Goal: Task Accomplishment & Management: Complete application form

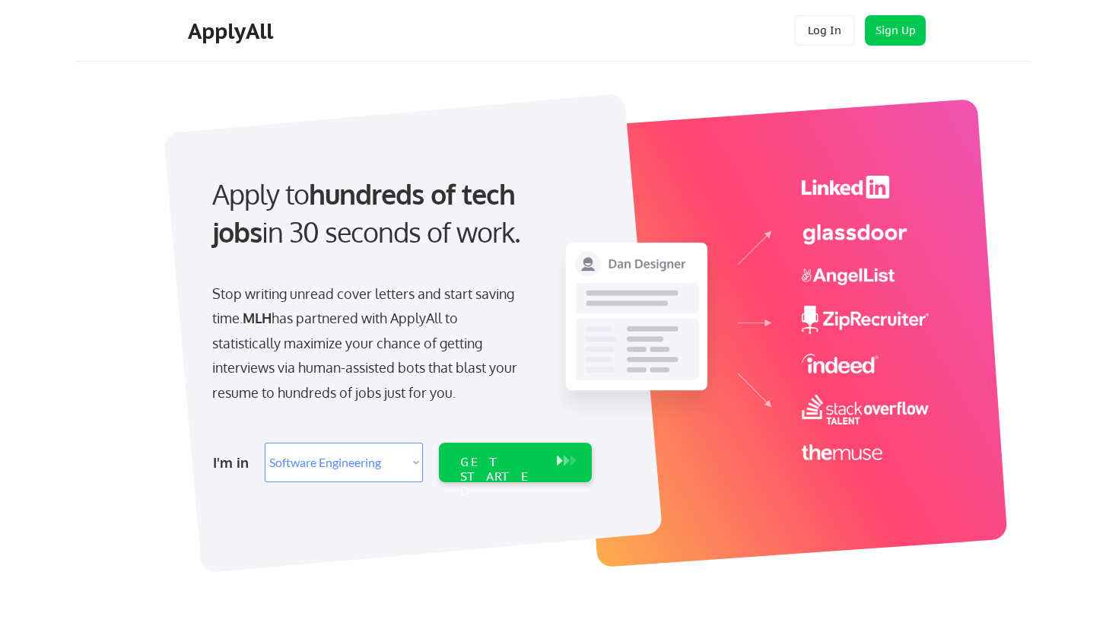
select select ""engineering""
click at [373, 471] on select "Select Role Software Engineering Product Management Customer Success Sales UI/U…" at bounding box center [344, 463] width 158 height 40
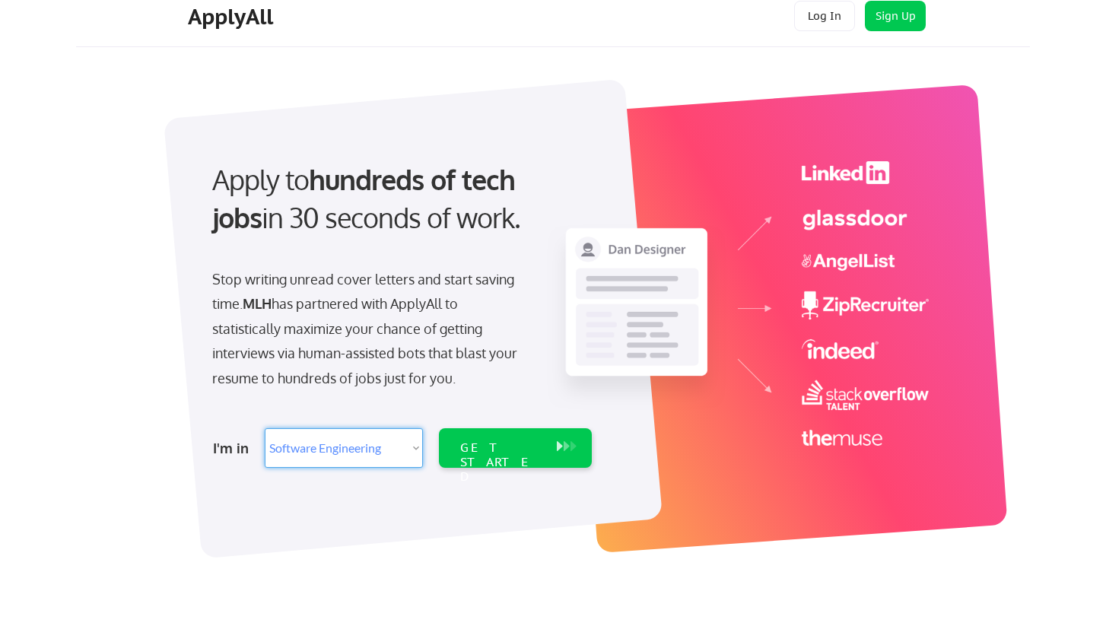
scroll to position [17, 0]
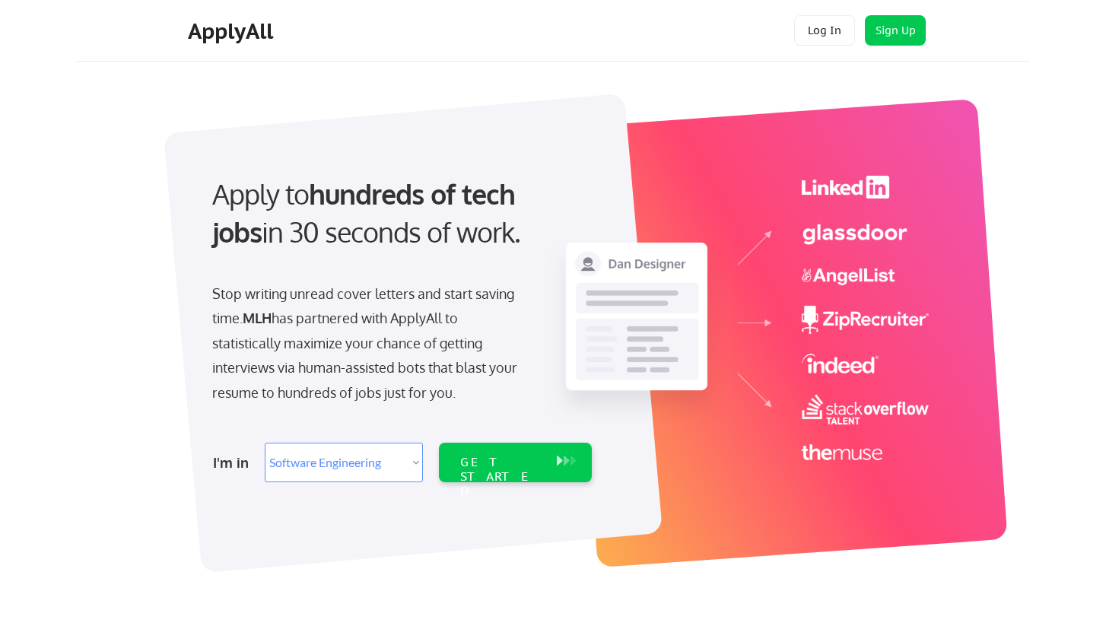
select select ""engineering""
click at [892, 24] on button "Sign Up" at bounding box center [895, 30] width 61 height 30
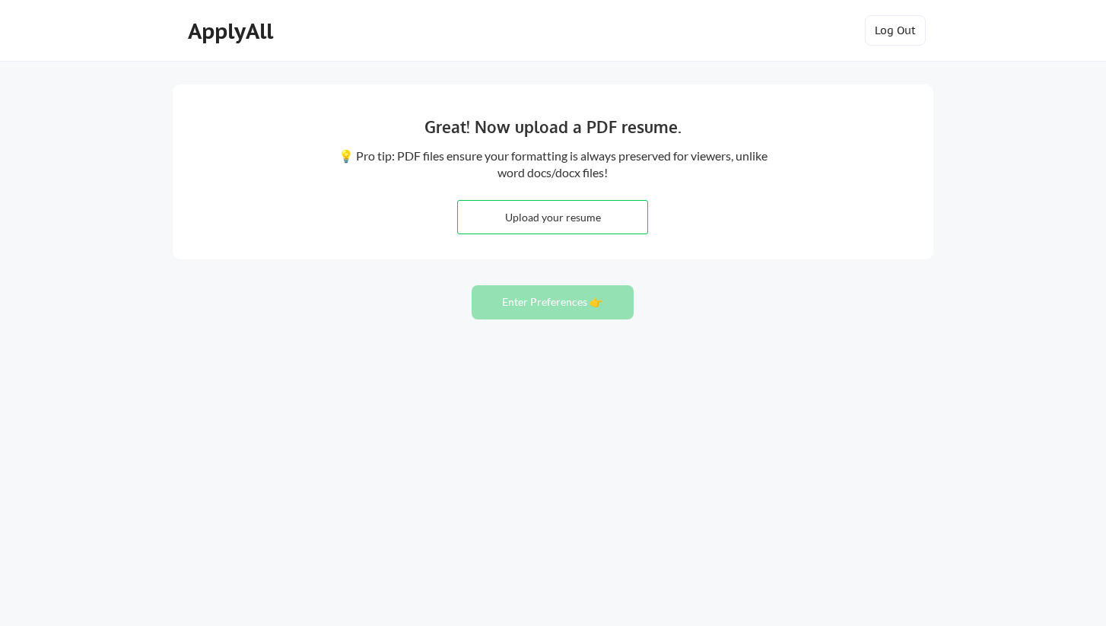
click at [573, 205] on input "file" at bounding box center [552, 217] width 189 height 33
type input "C:\fakepath\Nada-Feteiha-Resume.pdf"
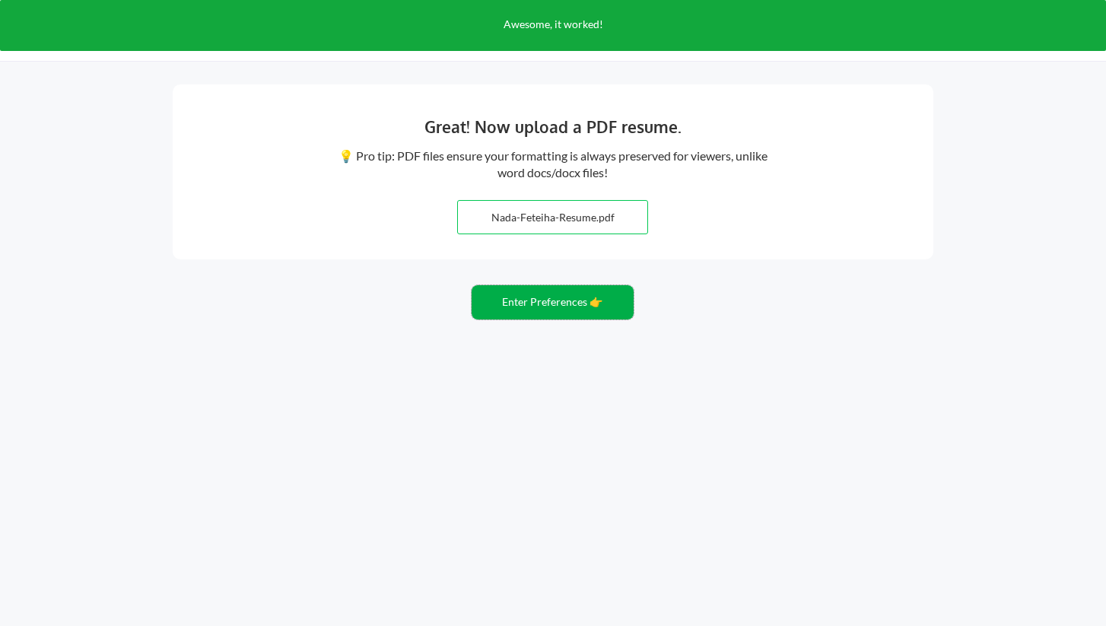
click at [570, 313] on button "Enter Preferences 👉" at bounding box center [552, 302] width 162 height 34
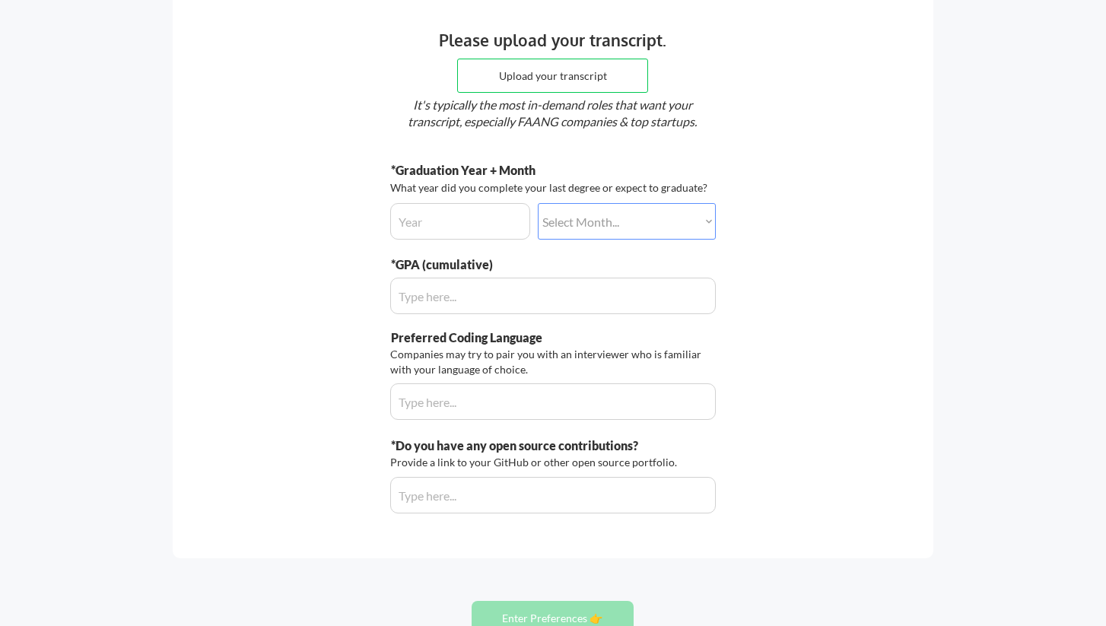
scroll to position [217, 0]
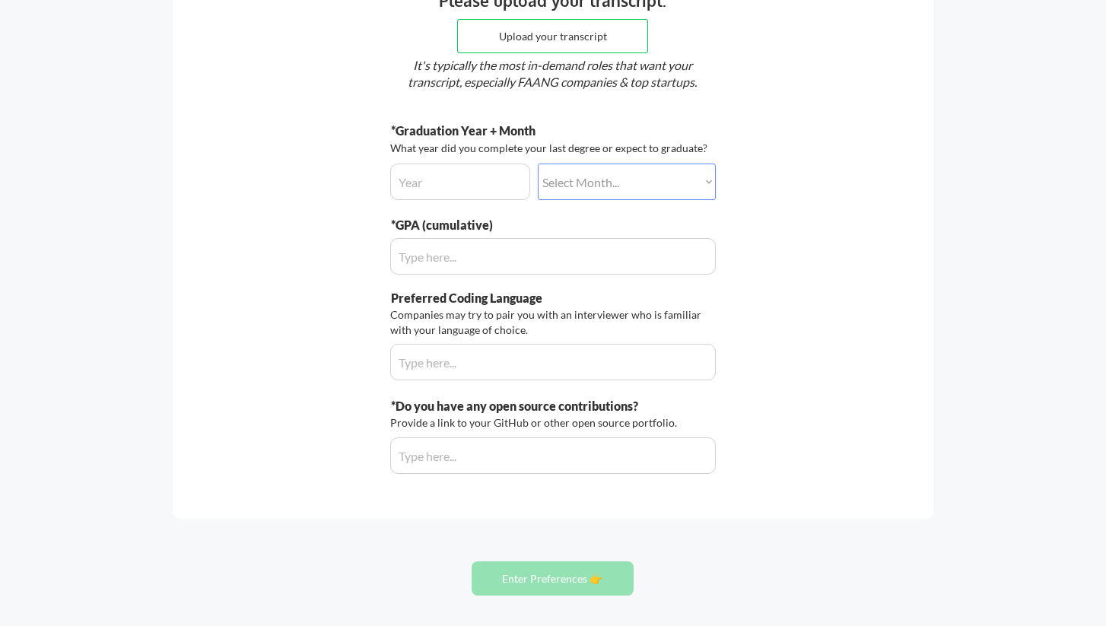
click at [478, 179] on input "input" at bounding box center [460, 181] width 140 height 36
click at [540, 254] on input "input" at bounding box center [552, 256] width 325 height 36
click at [593, 171] on select "Select Month... January February March April May June July August September Oct…" at bounding box center [627, 181] width 178 height 36
select select ""june""
click at [538, 163] on select "Select Month... January February March April May June July August September Oct…" at bounding box center [627, 181] width 178 height 36
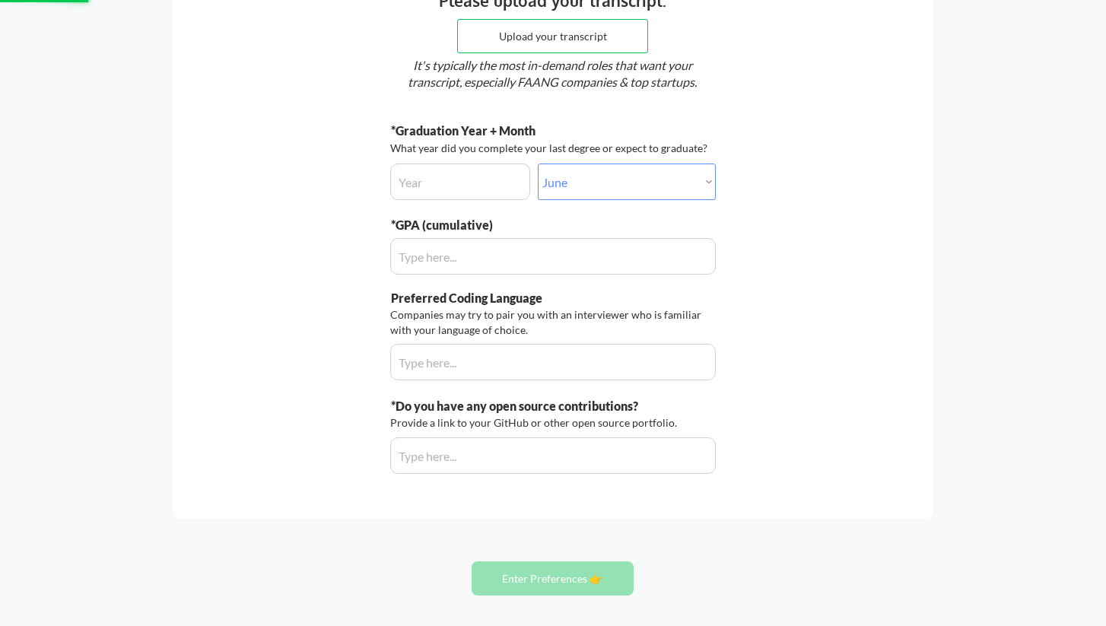
click at [484, 188] on input "input" at bounding box center [460, 181] width 140 height 36
type input "2027"
click at [473, 321] on div "Companies may try to pair you with an interviewer who is familiar with your lan…" at bounding box center [550, 322] width 321 height 30
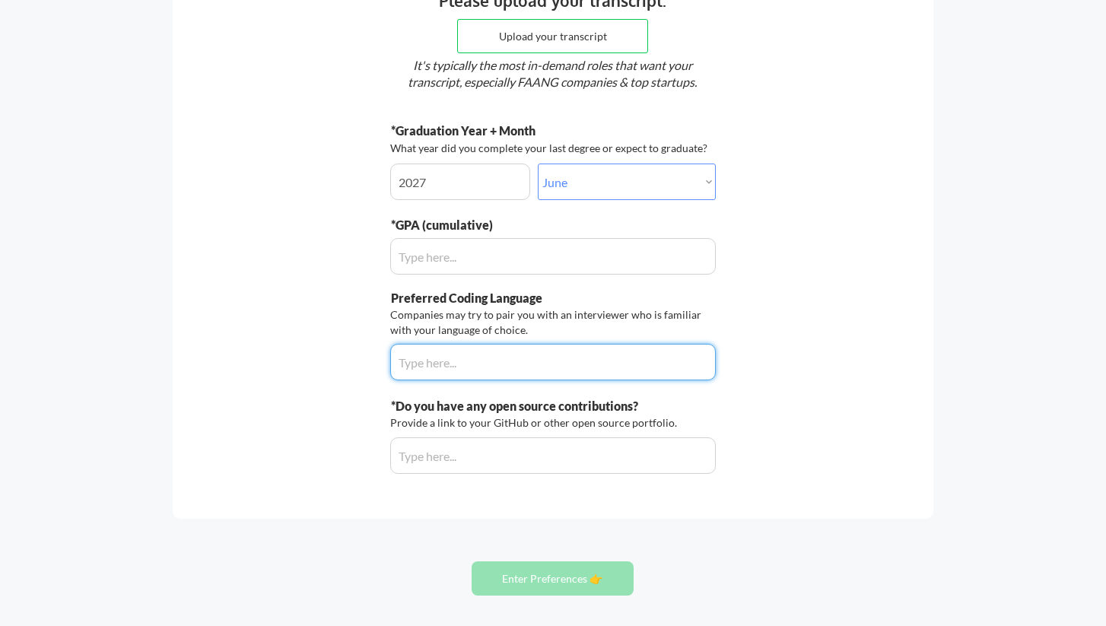
click at [470, 360] on input "input" at bounding box center [552, 362] width 325 height 36
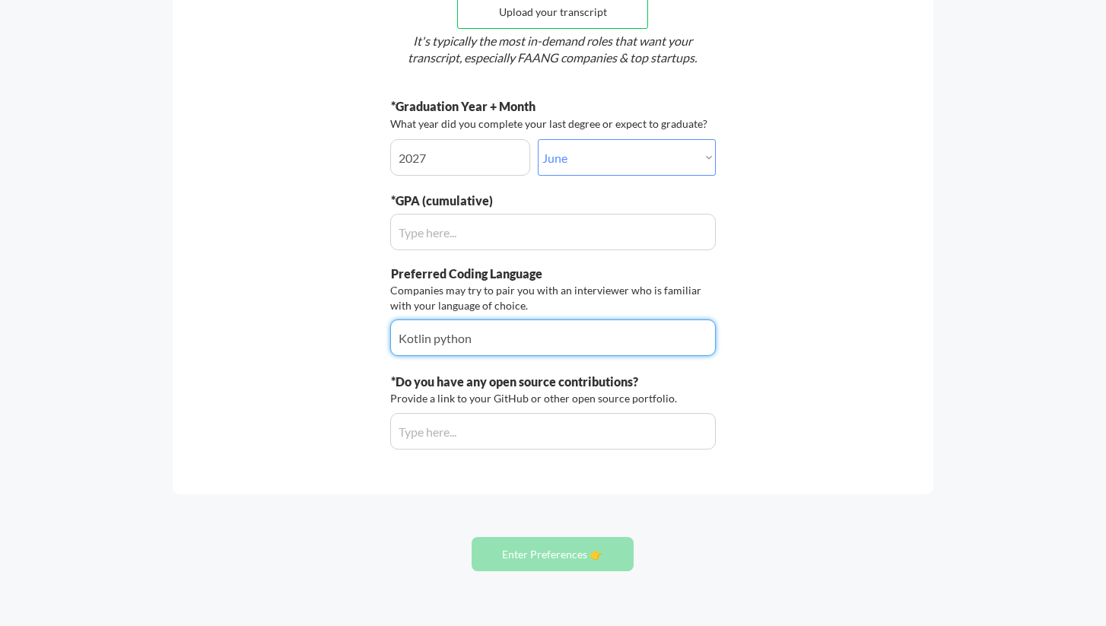
scroll to position [243, 0]
type input "Kotlin python"
click at [531, 431] on input "input" at bounding box center [552, 430] width 325 height 36
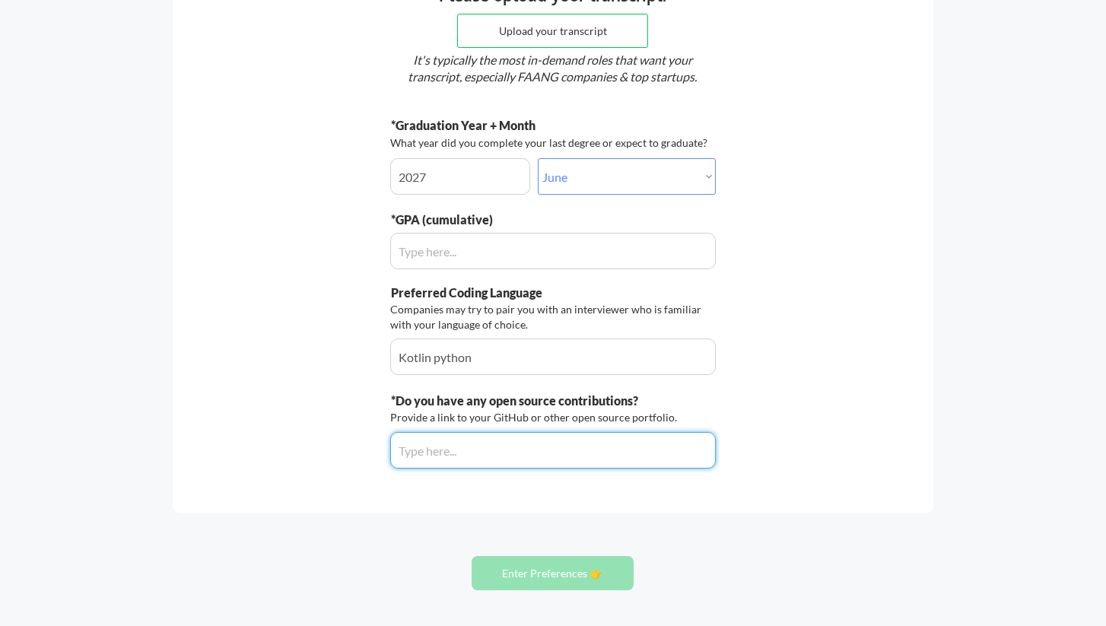
scroll to position [287, 0]
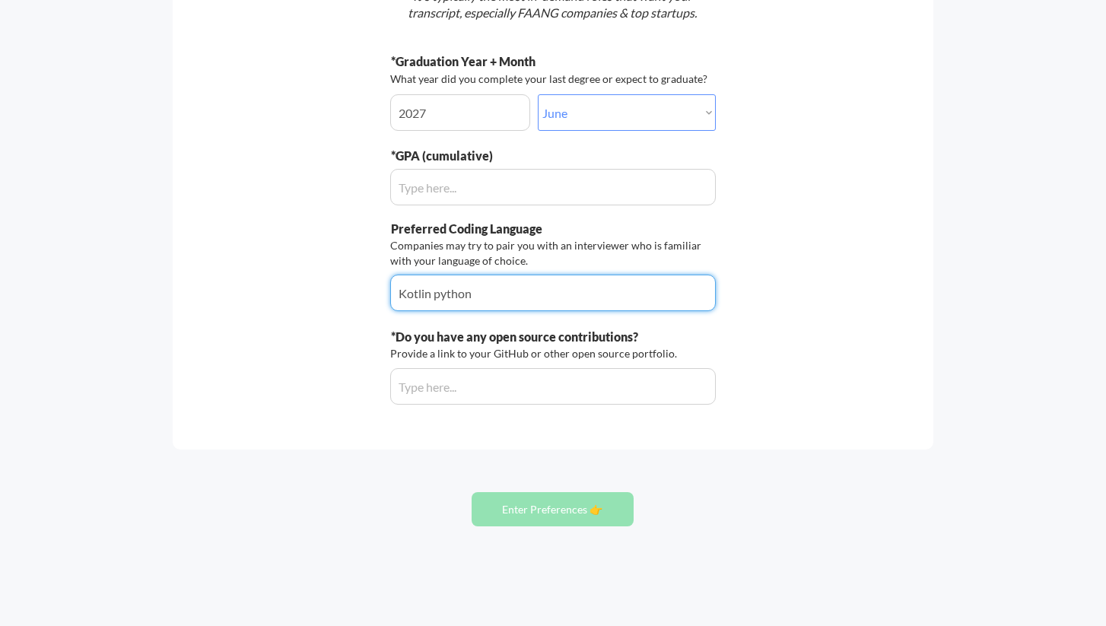
click at [456, 281] on input "input" at bounding box center [552, 293] width 325 height 36
click at [593, 346] on div "Provide a link to your GitHub or other open source portfolio." at bounding box center [535, 353] width 291 height 15
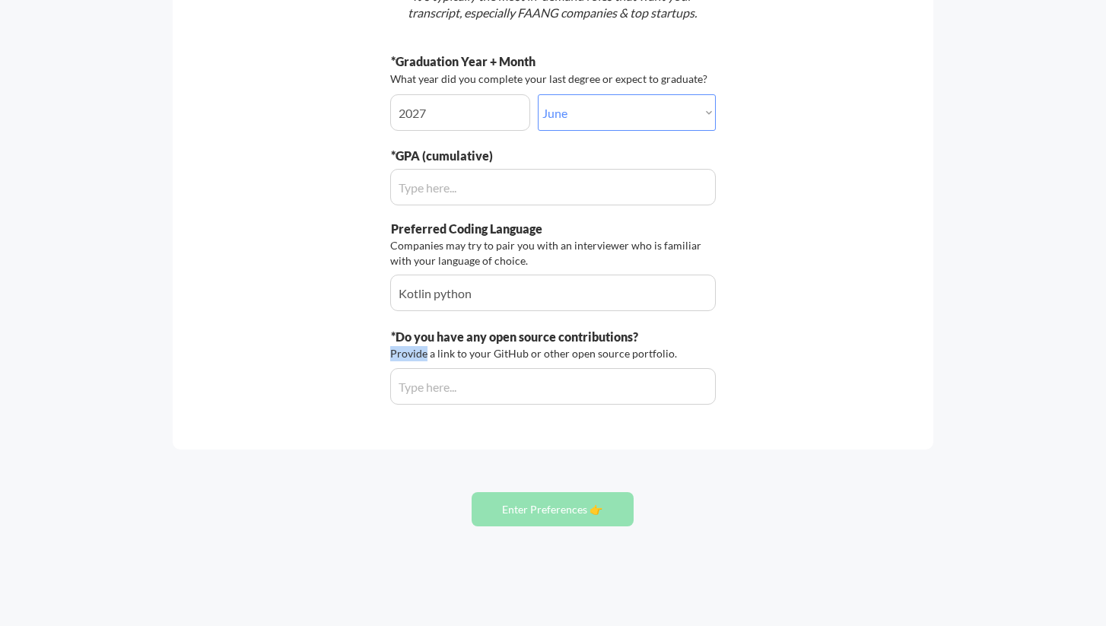
click at [593, 346] on div "Provide a link to your GitHub or other open source portfolio." at bounding box center [535, 353] width 291 height 15
click at [530, 358] on div "Provide a link to your GitHub or other open source portfolio." at bounding box center [535, 353] width 291 height 15
click at [555, 357] on div "Provide a link to your GitHub or other open source portfolio." at bounding box center [535, 353] width 291 height 15
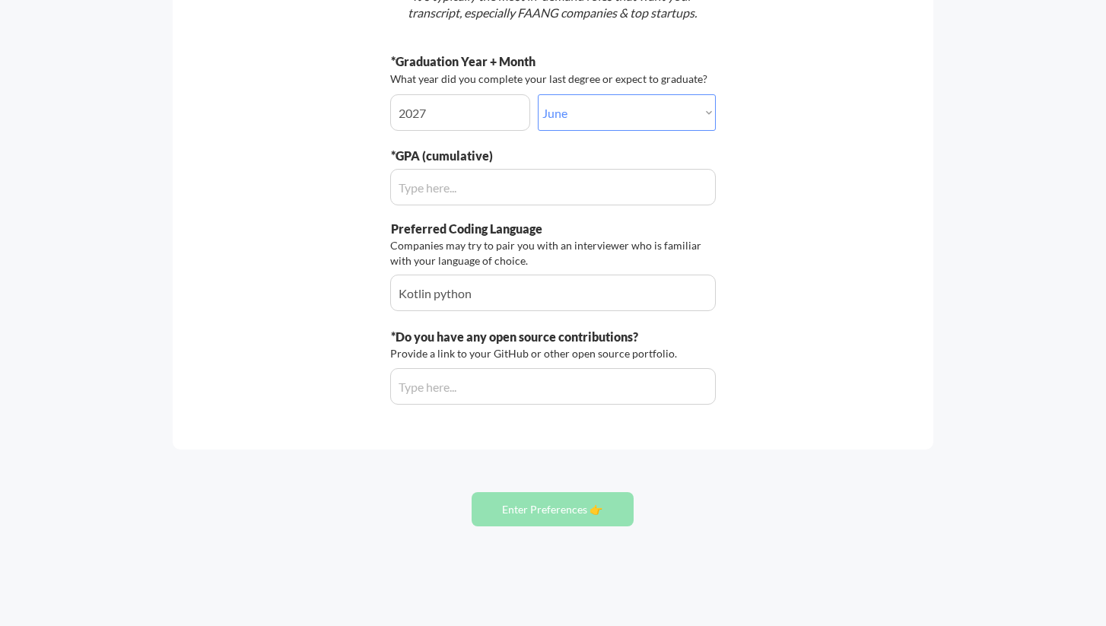
click at [586, 353] on div "Provide a link to your GitHub or other open source portfolio." at bounding box center [535, 353] width 291 height 15
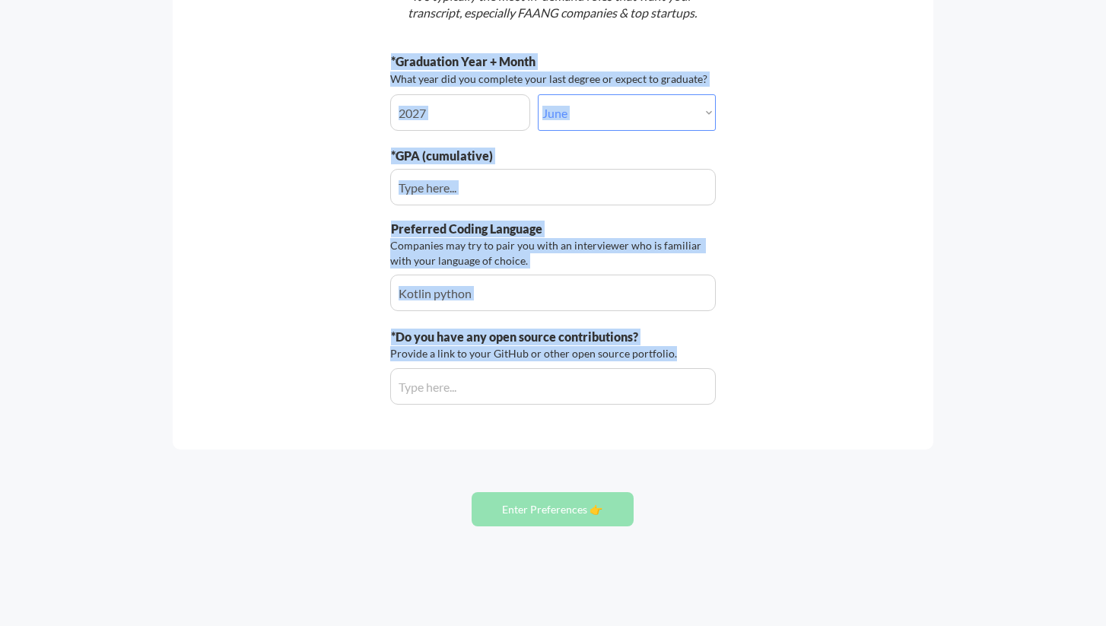
drag, startPoint x: 678, startPoint y: 357, endPoint x: 379, endPoint y: 353, distance: 298.1
click at [379, 353] on div "Let's do this thing. The more information we have about you the more jobs we'll…" at bounding box center [553, 124] width 760 height 652
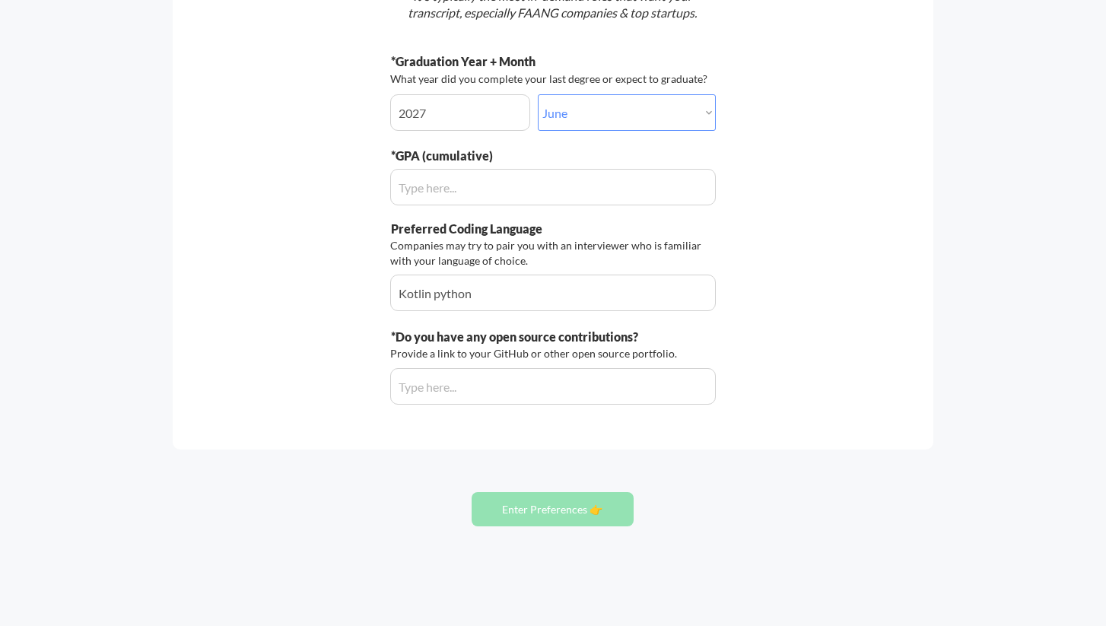
click at [379, 353] on div "Let's do this thing. The more information we have about you the more jobs we'll…" at bounding box center [553, 124] width 760 height 652
drag, startPoint x: 417, startPoint y: 354, endPoint x: 567, endPoint y: 354, distance: 150.6
click at [567, 354] on div "Provide a link to your GitHub or other open source portfolio." at bounding box center [535, 353] width 291 height 15
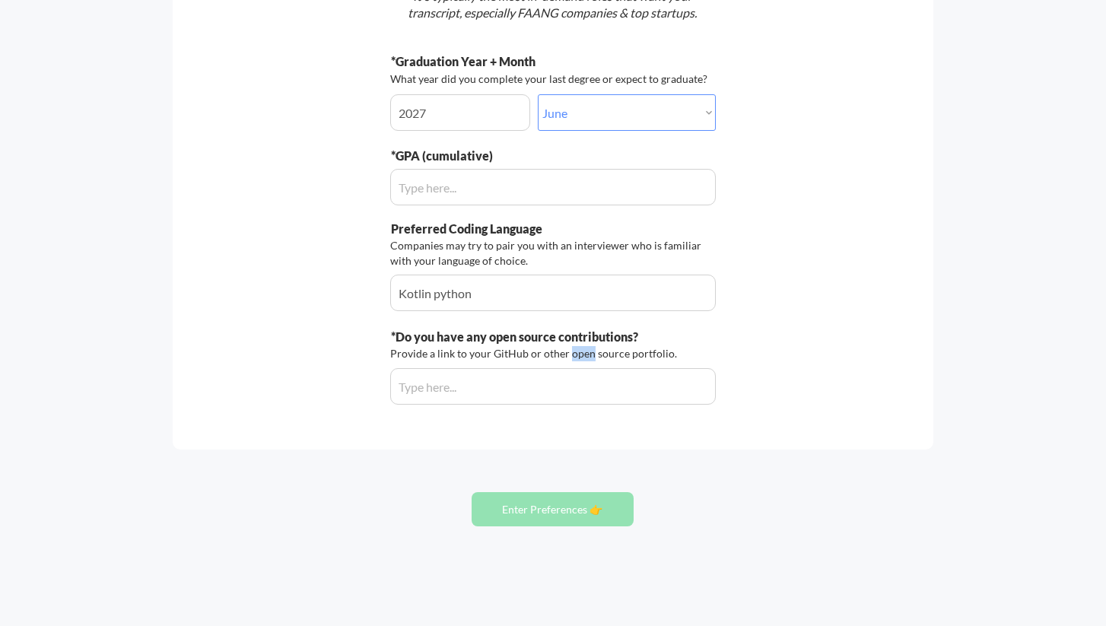
click at [567, 354] on div "Provide a link to your GitHub or other open source portfolio." at bounding box center [535, 353] width 291 height 15
click at [594, 354] on div "Provide a link to your GitHub or other open source portfolio." at bounding box center [535, 353] width 291 height 15
click at [653, 351] on div "Provide a link to your GitHub or other open source portfolio." at bounding box center [535, 353] width 291 height 15
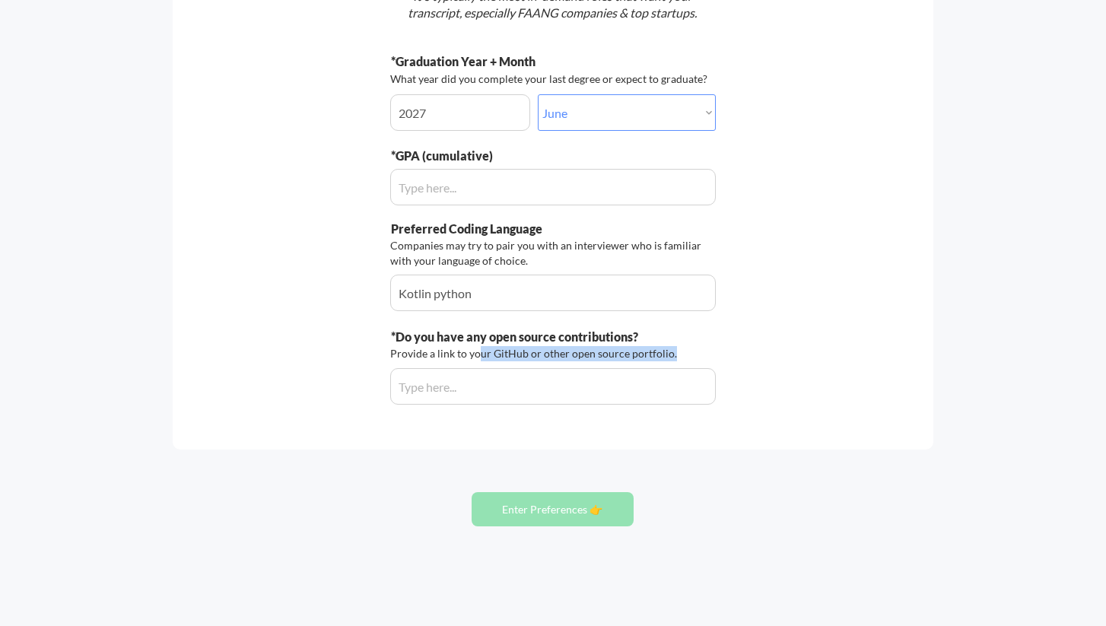
drag, startPoint x: 480, startPoint y: 353, endPoint x: 673, endPoint y: 351, distance: 193.1
click at [673, 351] on div "Provide a link to your GitHub or other open source portfolio." at bounding box center [535, 353] width 291 height 15
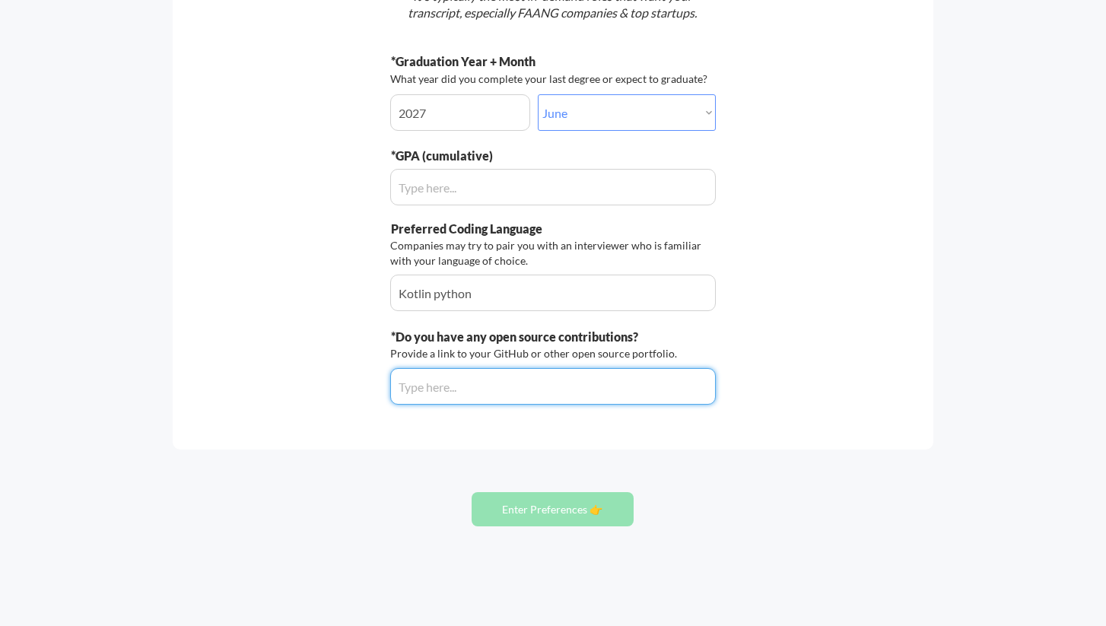
click at [506, 386] on input "input" at bounding box center [552, 386] width 325 height 36
paste input "[URL][DOMAIN_NAME]"
type input "[URL][DOMAIN_NAME]"
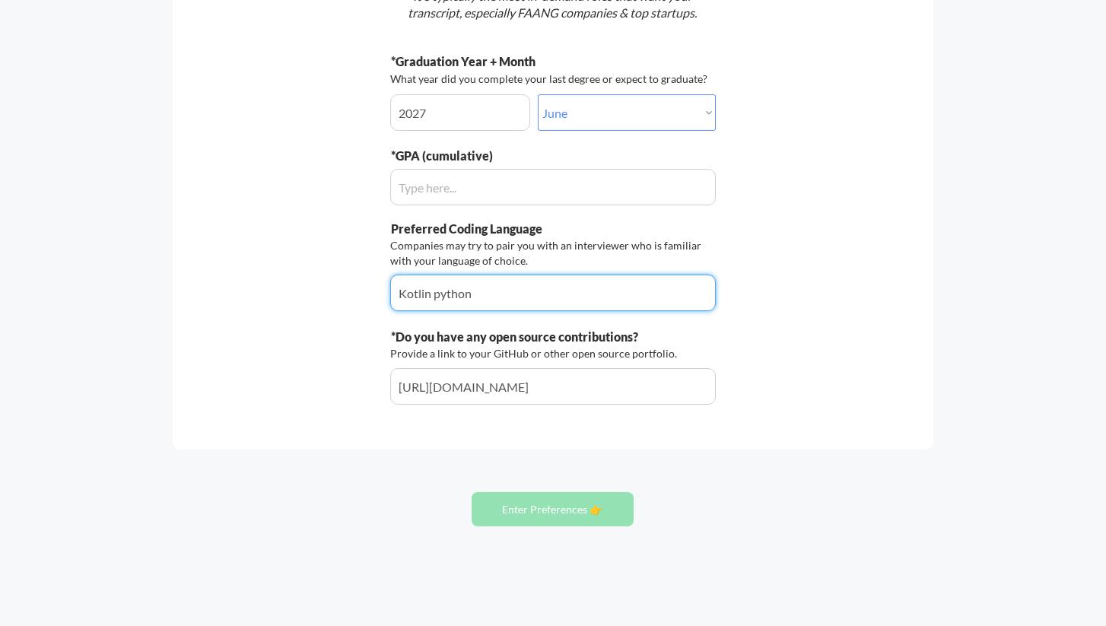
click at [441, 294] on input "input" at bounding box center [552, 293] width 325 height 36
type input "Kotlin"
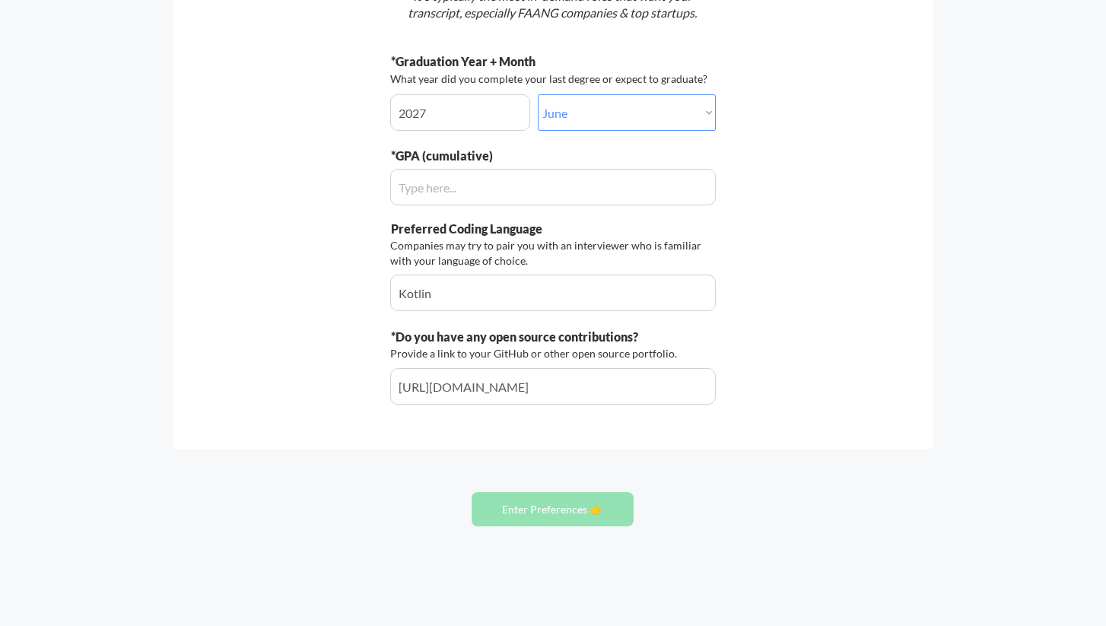
click at [395, 487] on div "Let's do this thing. The more information we have about you the more jobs we'll…" at bounding box center [553, 169] width 1106 height 912
click at [568, 459] on div "Let's do this thing. The more information we have about you the more jobs we'll…" at bounding box center [553, 169] width 1106 height 912
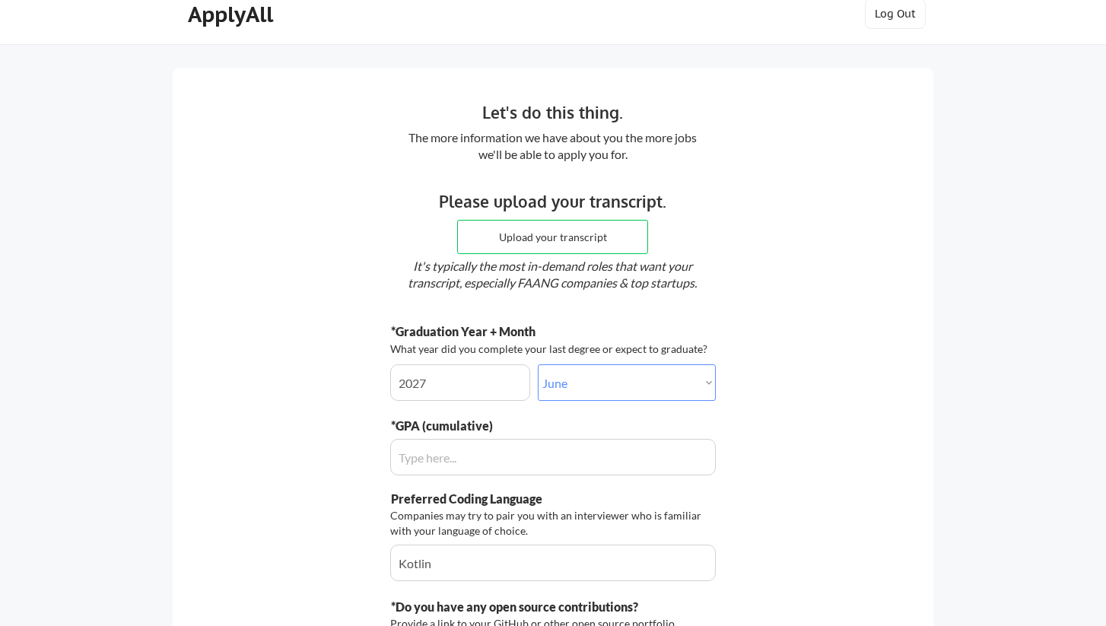
scroll to position [0, 0]
